Goal: Task Accomplishment & Management: Manage account settings

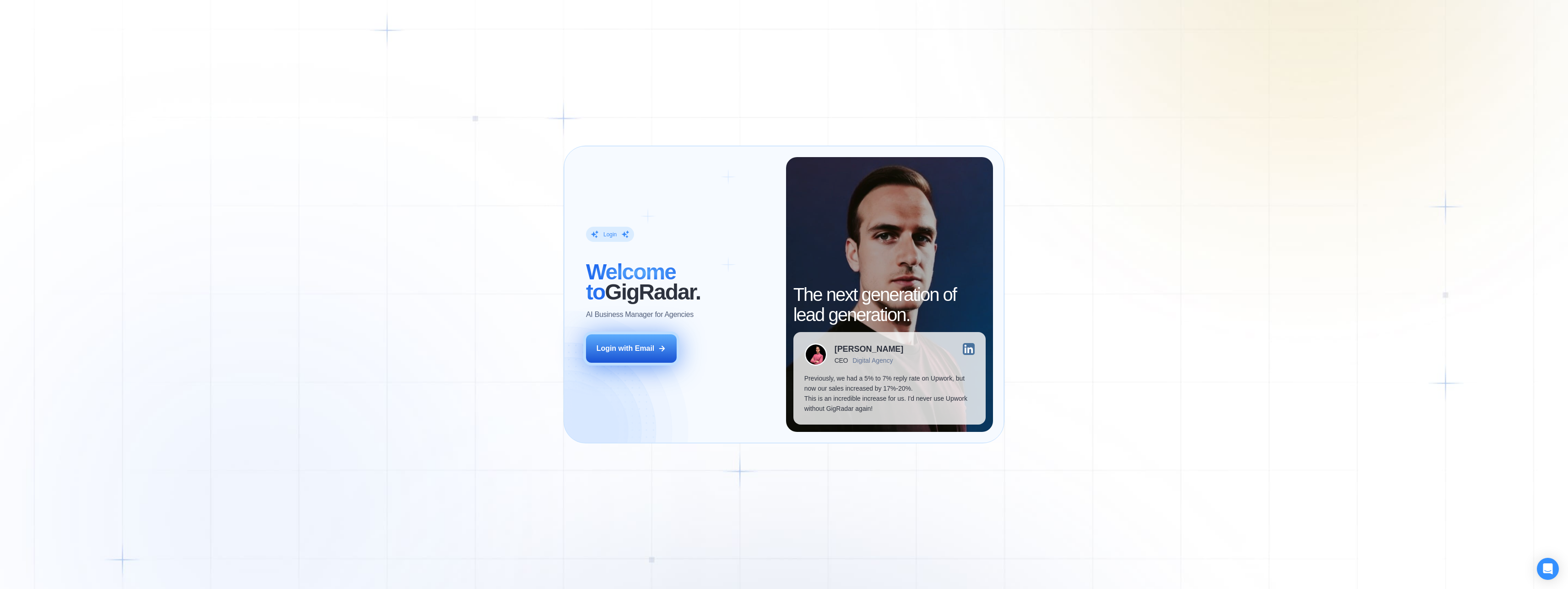
click at [665, 350] on icon at bounding box center [662, 349] width 9 height 9
